Goal: Task Accomplishment & Management: Use online tool/utility

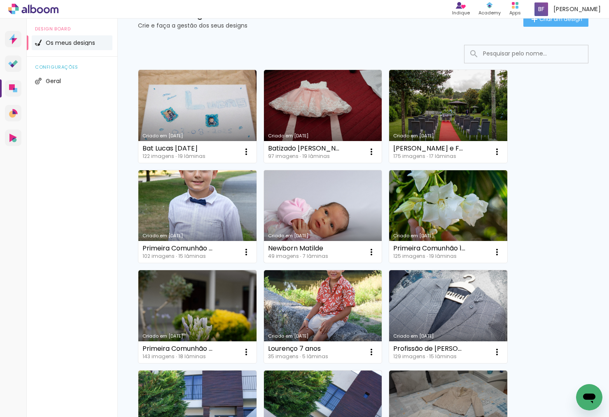
scroll to position [77, 0]
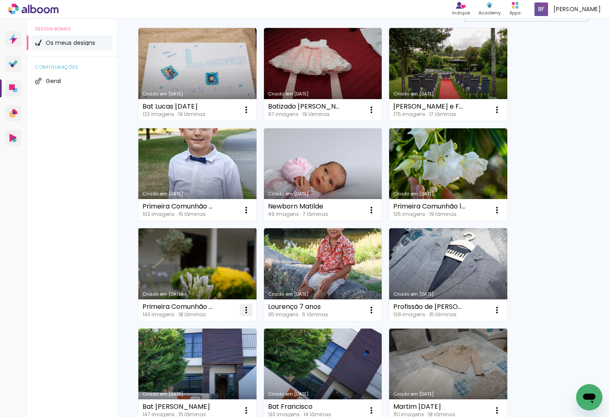
click at [247, 312] on iron-icon at bounding box center [246, 310] width 10 height 10
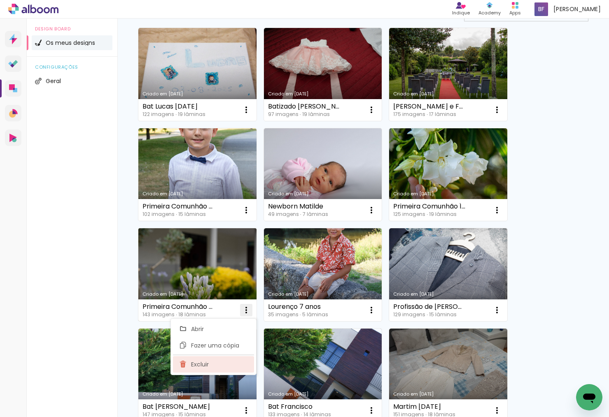
click at [201, 365] on span "Excluir" at bounding box center [200, 365] width 18 height 6
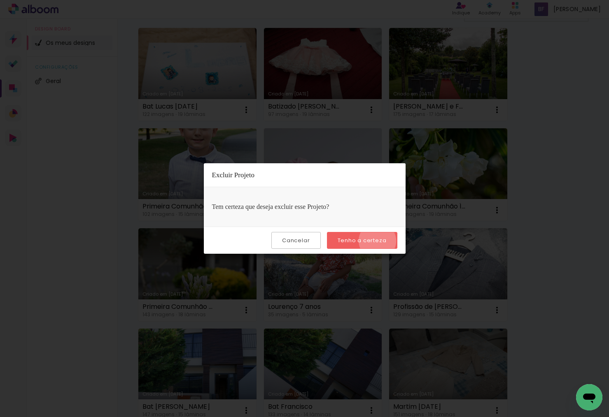
click at [0, 0] on slot "Tenho a certeza" at bounding box center [0, 0] width 0 height 0
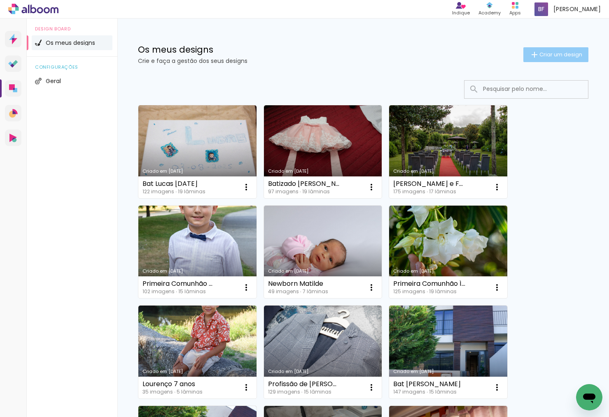
scroll to position [0, 0]
click at [556, 55] on span "Criar um design" at bounding box center [560, 54] width 43 height 5
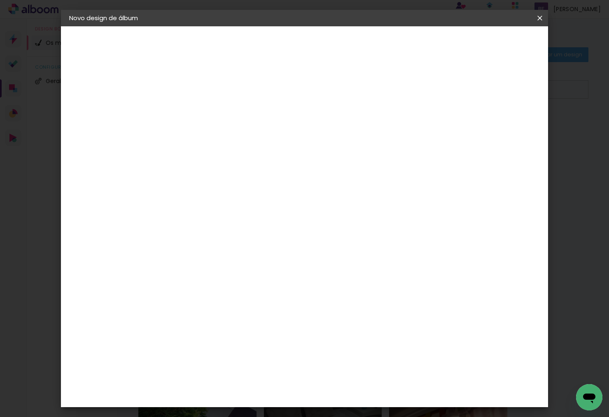
click at [204, 112] on input at bounding box center [204, 110] width 0 height 13
type input "Batizado [PERSON_NAME] [DATE]"
type paper-input "Batizado [PERSON_NAME] [DATE]"
click at [0, 0] on slot "Avançar" at bounding box center [0, 0] width 0 height 0
click at [0, 0] on slot "Tamanho Livre" at bounding box center [0, 0] width 0 height 0
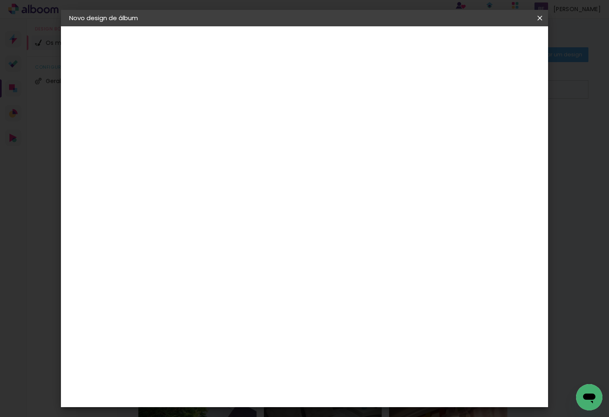
click at [0, 0] on slot "Tamanho Livre" at bounding box center [0, 0] width 0 height 0
click at [0, 0] on slot "Avançar" at bounding box center [0, 0] width 0 height 0
drag, startPoint x: 361, startPoint y: 322, endPoint x: 348, endPoint y: 321, distance: 12.8
click at [348, 321] on input "60" at bounding box center [352, 322] width 21 height 12
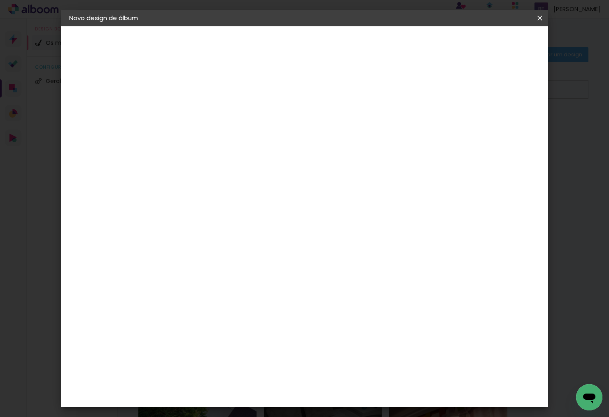
type input "50"
type paper-input "50"
drag, startPoint x: 189, startPoint y: 238, endPoint x: 174, endPoint y: 238, distance: 15.6
click at [174, 238] on div "30" at bounding box center [182, 237] width 31 height 12
drag, startPoint x: 181, startPoint y: 237, endPoint x: 175, endPoint y: 237, distance: 5.8
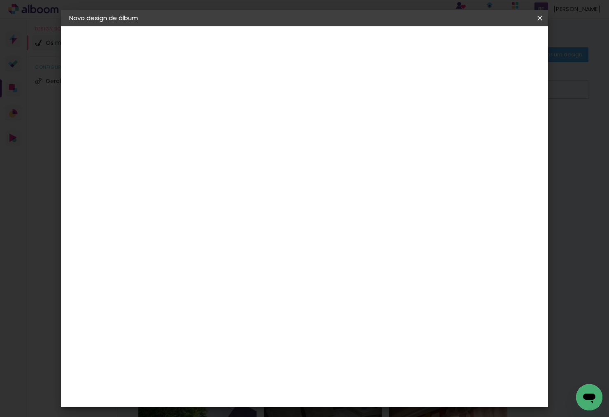
click at [175, 237] on input "30" at bounding box center [177, 237] width 21 height 12
type input "25"
type paper-input "25"
click at [494, 47] on span "Iniciar design" at bounding box center [475, 44] width 37 height 6
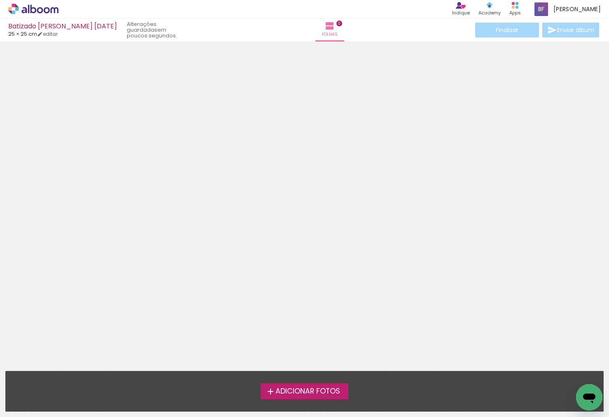
click at [306, 391] on span "Adicionar Fotos" at bounding box center [307, 391] width 65 height 7
click at [0, 0] on input "file" at bounding box center [0, 0] width 0 height 0
click at [309, 392] on span "Adicionar Fotos" at bounding box center [307, 391] width 65 height 7
click at [0, 0] on input "file" at bounding box center [0, 0] width 0 height 0
click at [42, 7] on icon at bounding box center [33, 9] width 50 height 11
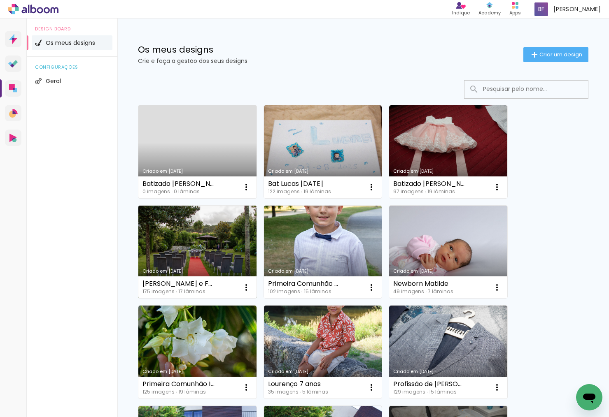
scroll to position [0, 0]
click at [214, 240] on link "Criado em 19/09/25" at bounding box center [197, 252] width 118 height 93
click at [193, 152] on link "Criado em [DATE]" at bounding box center [197, 151] width 118 height 93
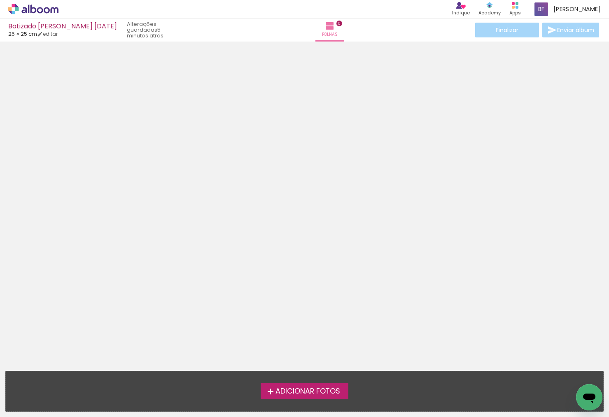
click at [305, 392] on span "Adicionar Fotos" at bounding box center [307, 391] width 65 height 7
click at [0, 0] on input "file" at bounding box center [0, 0] width 0 height 0
